Goal: Information Seeking & Learning: Learn about a topic

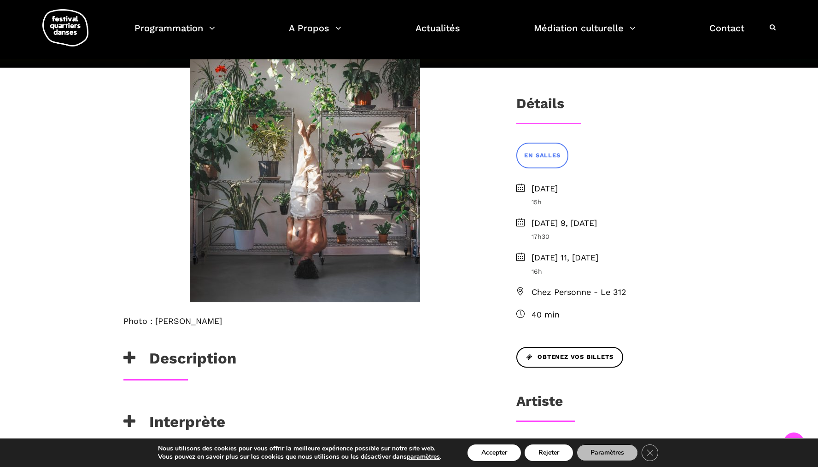
scroll to position [211, 0]
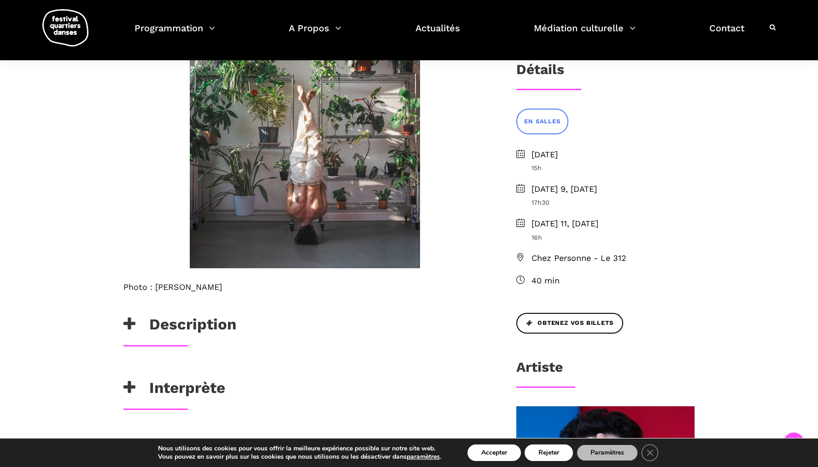
click at [532, 73] on h3 "Détails" at bounding box center [540, 72] width 48 height 23
click at [541, 71] on h3 "Détails" at bounding box center [540, 72] width 48 height 23
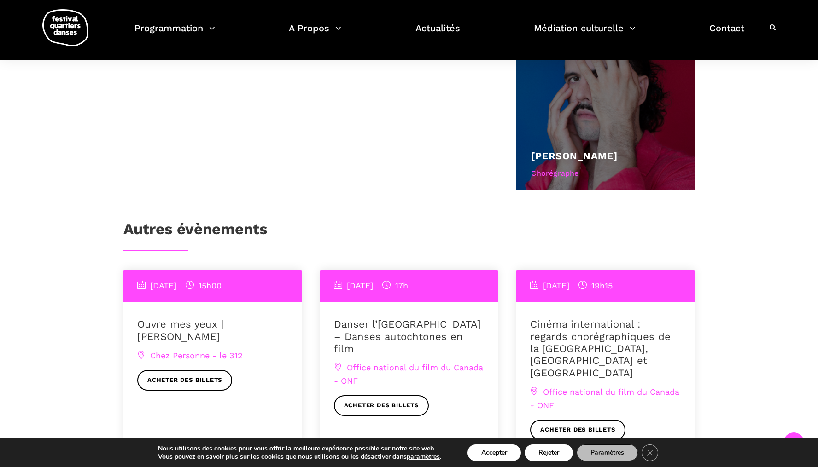
scroll to position [606, 0]
click at [583, 150] on link "[PERSON_NAME]" at bounding box center [574, 156] width 87 height 12
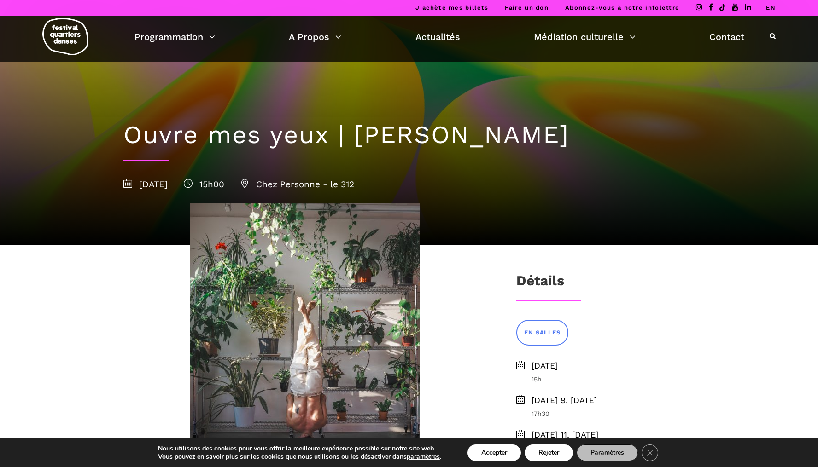
scroll to position [0, 0]
click at [332, 183] on span "Chez Personne - le 312" at bounding box center [297, 184] width 114 height 11
click at [249, 185] on icon at bounding box center [244, 183] width 9 height 9
click at [249, 184] on icon at bounding box center [244, 183] width 9 height 9
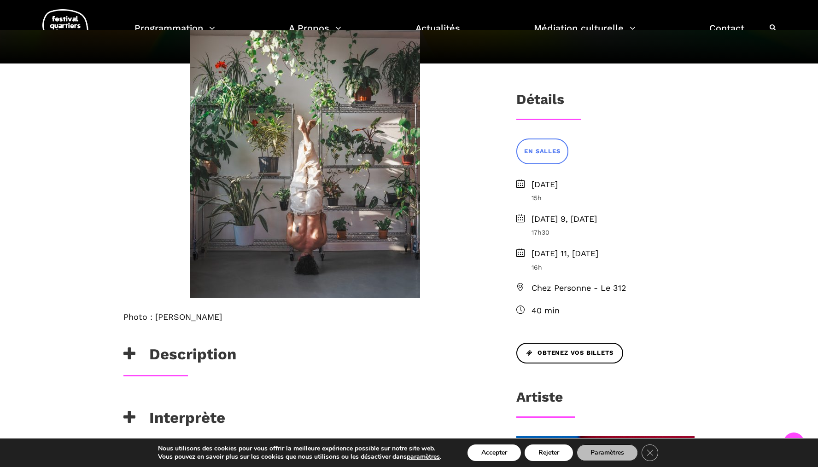
scroll to position [184, 0]
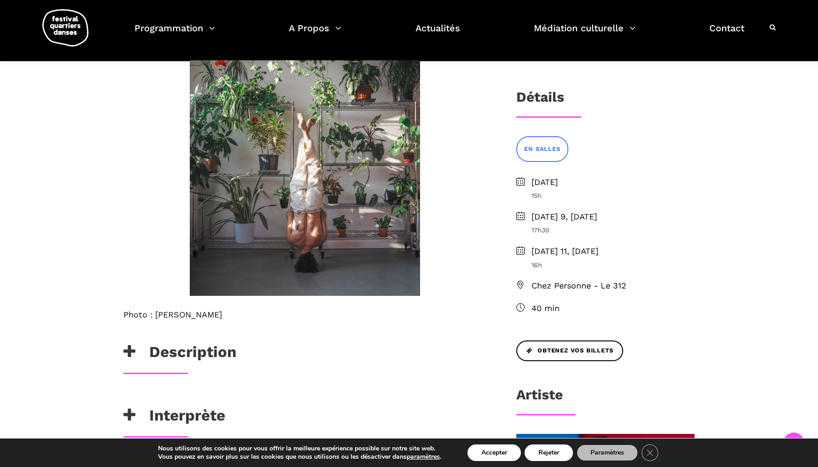
click at [577, 282] on span "Chez Personne - Le 312" at bounding box center [612, 286] width 163 height 13
click at [525, 281] on icon at bounding box center [520, 285] width 8 height 8
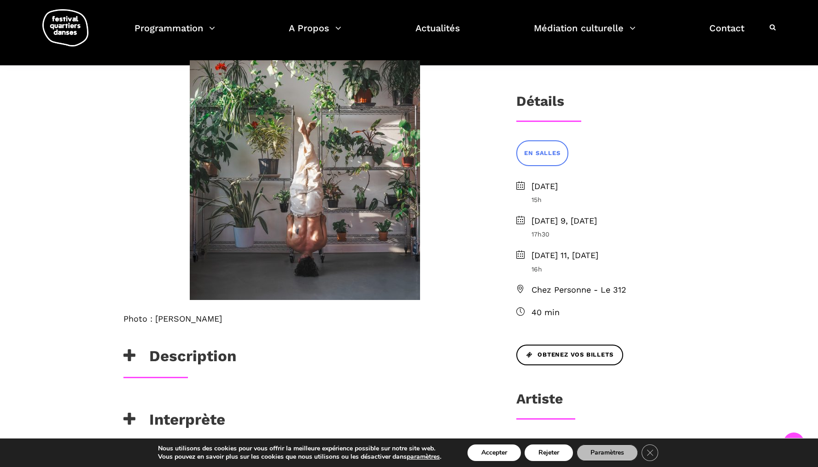
scroll to position [182, 0]
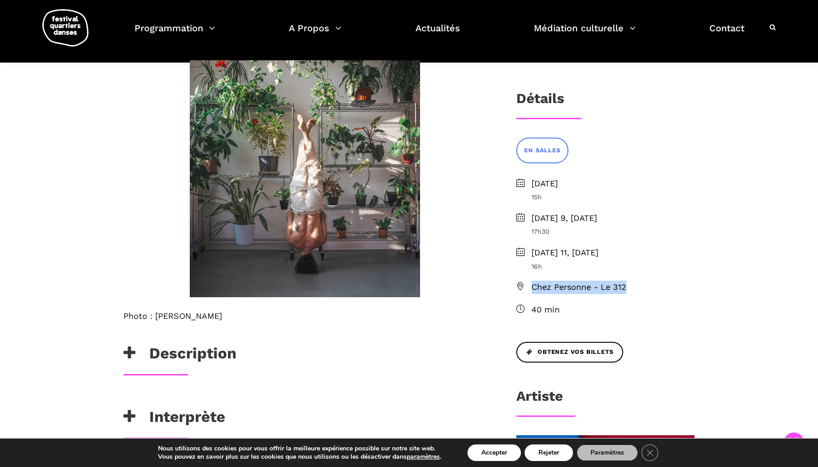
drag, startPoint x: 642, startPoint y: 286, endPoint x: 528, endPoint y: 287, distance: 113.8
click at [528, 287] on li "Chez Personne - Le 312" at bounding box center [605, 287] width 178 height 13
copy span "Chez Personne - Le 312"
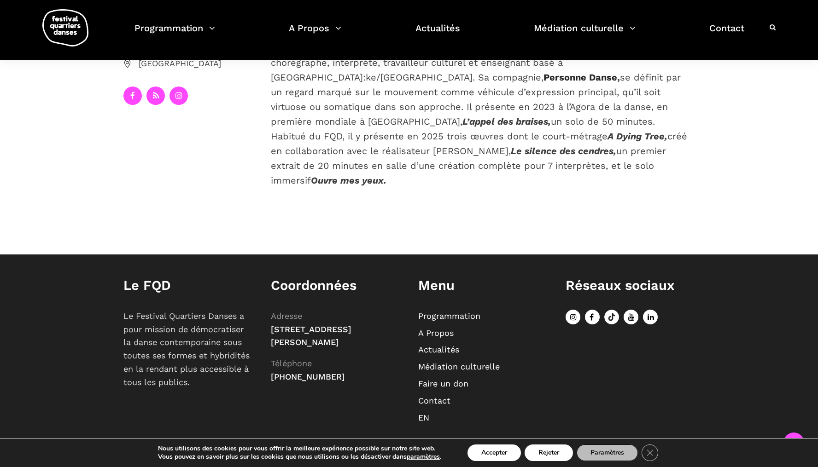
scroll to position [268, 0]
